Goal: Find contact information: Find contact information

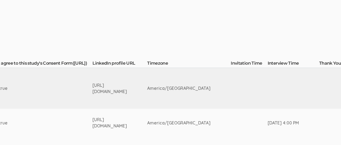
scroll to position [96, 882]
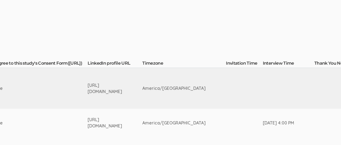
drag, startPoint x: 86, startPoint y: 87, endPoint x: 183, endPoint y: 87, distance: 97.4
click at [142, 87] on td "[URL][DOMAIN_NAME]" at bounding box center [115, 88] width 55 height 41
copy div "[URL][DOMAIN_NAME]"
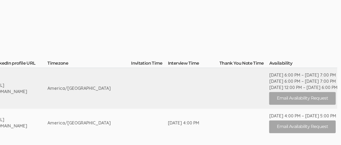
scroll to position [96, 1009]
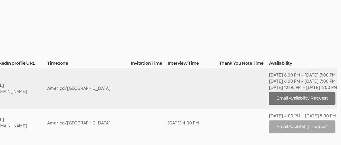
click at [309, 99] on button "Email Availability Request" at bounding box center [302, 98] width 66 height 13
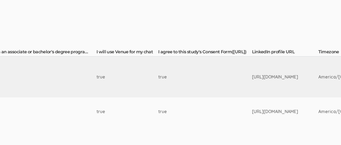
scroll to position [107, 1024]
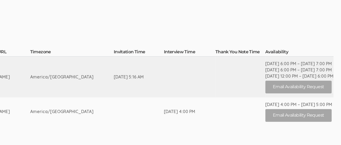
click at [287, 63] on div "[DATE] 6:00 PM – [DATE] 7:00 PM" at bounding box center [299, 63] width 68 height 6
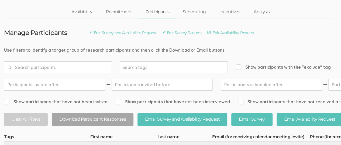
scroll to position [0, 0]
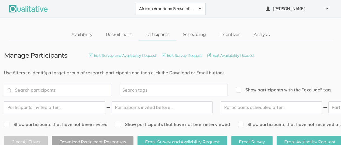
click at [200, 35] on link "Scheduling" at bounding box center [194, 35] width 37 height 12
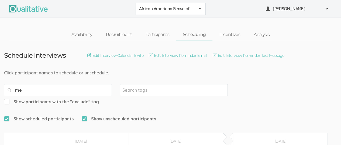
type input "m"
click at [159, 36] on link "Participants" at bounding box center [157, 35] width 37 height 12
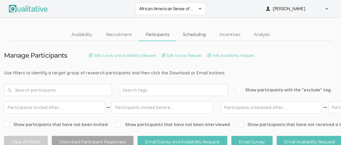
click at [196, 34] on link "Scheduling" at bounding box center [194, 35] width 37 height 12
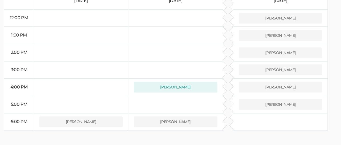
scroll to position [154, 0]
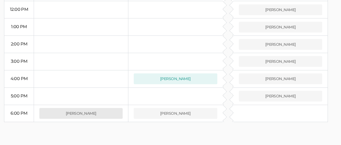
click at [80, 108] on button "[PERSON_NAME]" at bounding box center [80, 113] width 83 height 11
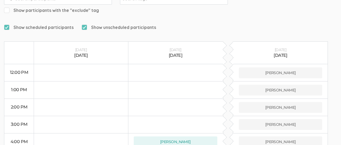
scroll to position [0, 0]
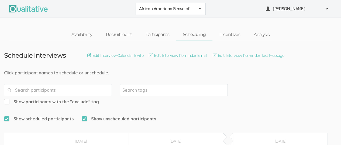
click at [157, 36] on link "Participants" at bounding box center [157, 35] width 37 height 12
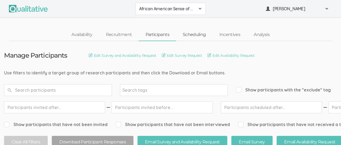
click at [196, 35] on link "Scheduling" at bounding box center [194, 35] width 37 height 12
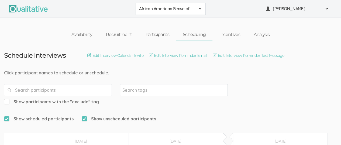
click at [160, 36] on link "Participants" at bounding box center [157, 35] width 37 height 12
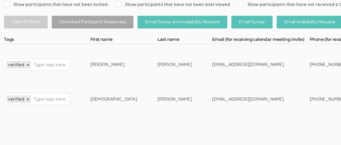
scroll to position [150, 0]
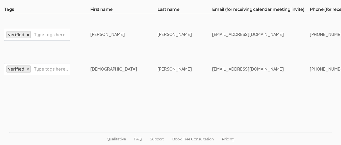
drag, startPoint x: 78, startPoint y: 33, endPoint x: 94, endPoint y: 34, distance: 16.2
click at [94, 34] on td "[PERSON_NAME]" at bounding box center [123, 34] width 67 height 41
copy div "[PERSON_NAME]"
drag, startPoint x: 150, startPoint y: 35, endPoint x: 214, endPoint y: 34, distance: 63.9
click at [214, 34] on div "[EMAIL_ADDRESS][DOMAIN_NAME]" at bounding box center [250, 34] width 77 height 6
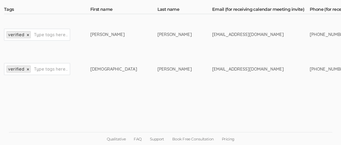
copy div "[EMAIL_ADDRESS][DOMAIN_NAME]"
drag, startPoint x: 78, startPoint y: 34, endPoint x: 92, endPoint y: 33, distance: 13.8
click at [92, 33] on div "[PERSON_NAME]" at bounding box center [113, 34] width 47 height 6
copy div "[PERSON_NAME]"
